Goal: Task Accomplishment & Management: Use online tool/utility

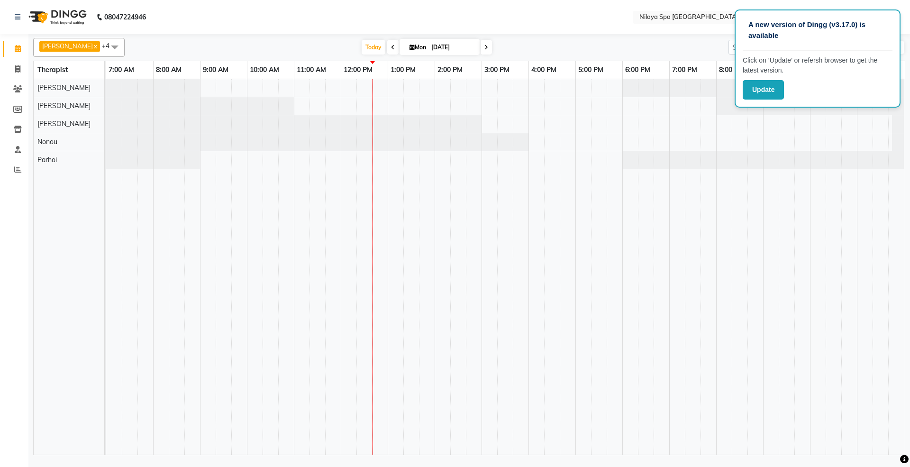
click at [106, 154] on div at bounding box center [106, 160] width 0 height 18
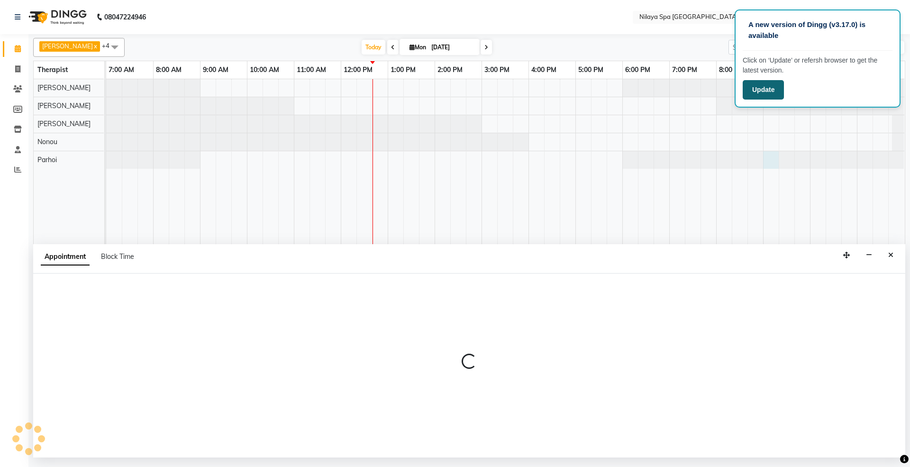
select select "86194"
select select "1260"
select select "tentative"
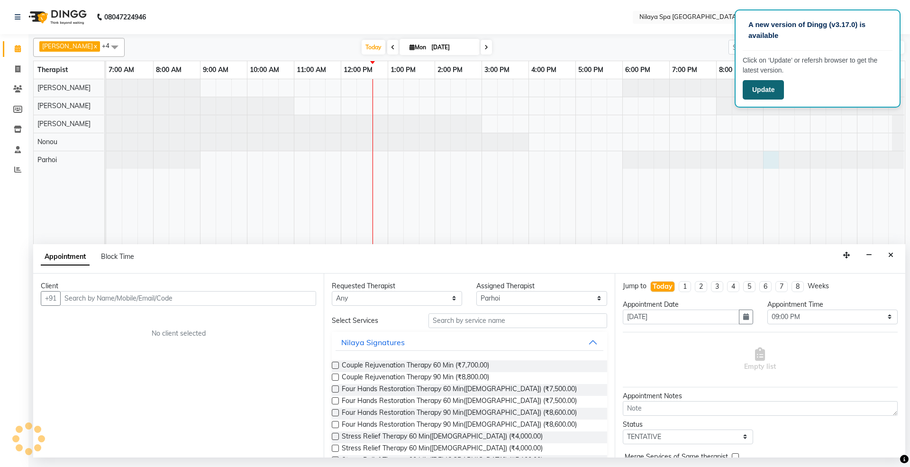
click at [758, 90] on button "Update" at bounding box center [763, 89] width 41 height 19
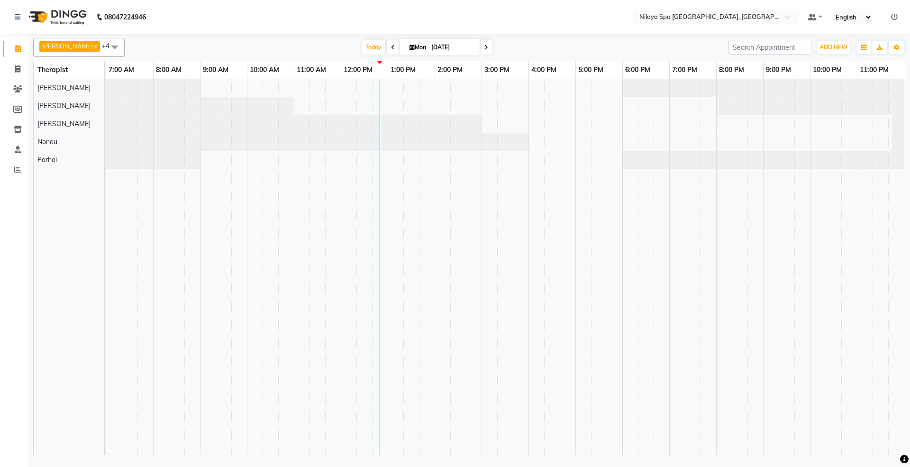
click at [591, 54] on div "Abigail x Chong x Leenu x Nonou x Parhoi x +4 Select All Abigail Chong Leenu Na…" at bounding box center [469, 47] width 873 height 19
